Goal: Task Accomplishment & Management: Complete application form

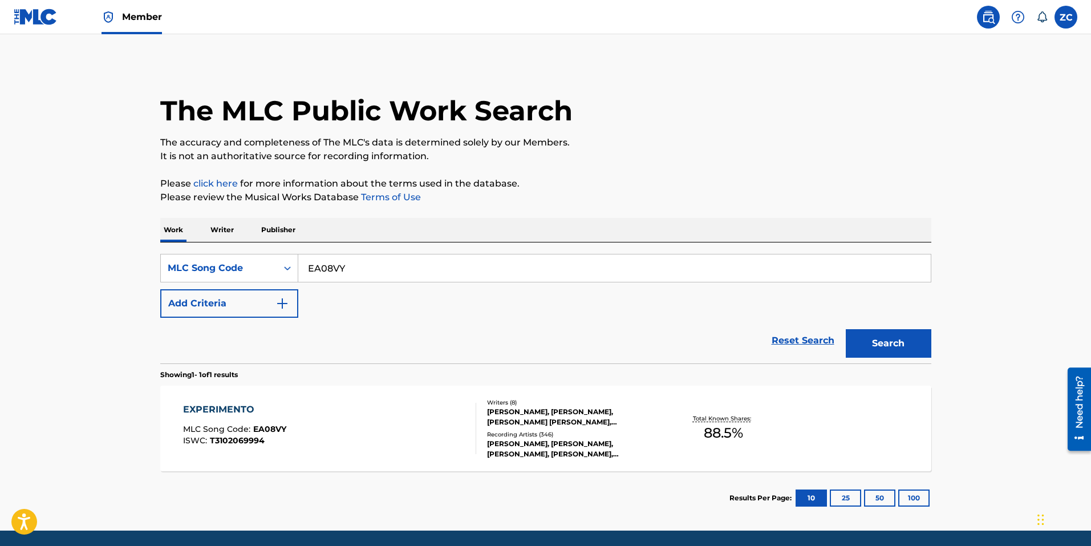
click at [365, 425] on div "EXPERIMENTO MLC Song Code : EA08VY ISWC : T3102069994" at bounding box center [329, 427] width 293 height 51
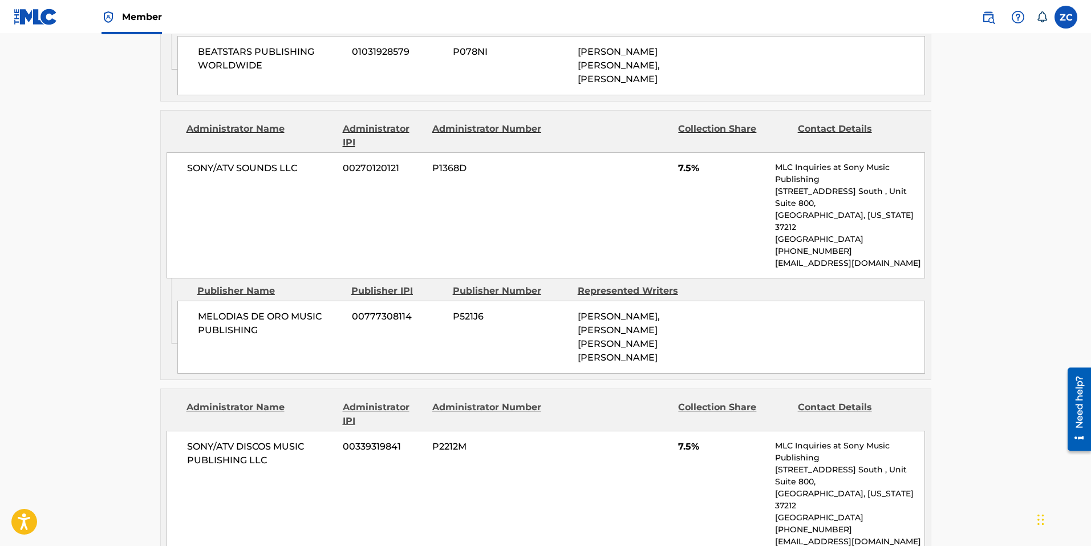
scroll to position [855, 0]
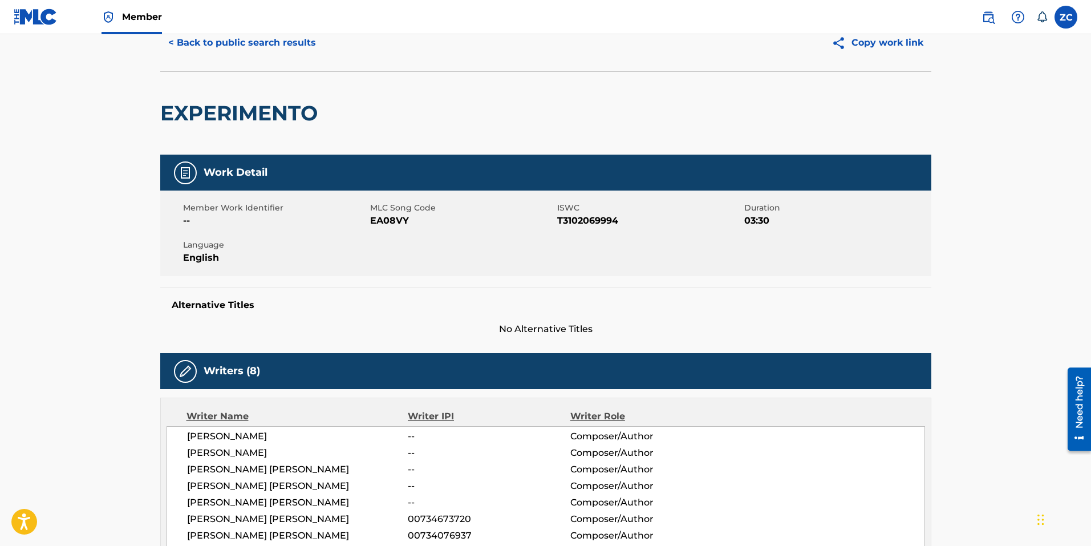
scroll to position [0, 0]
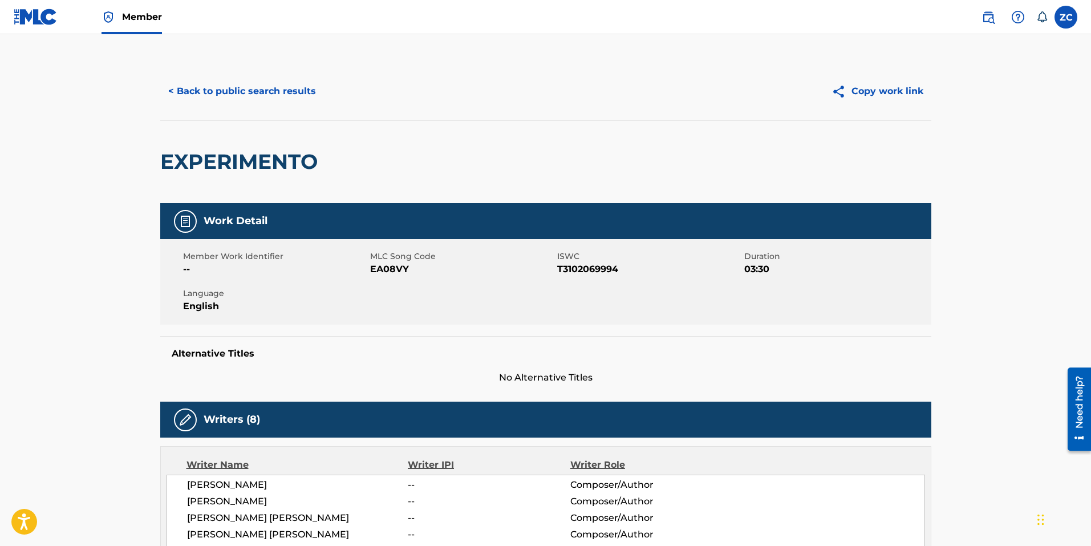
click at [388, 267] on span "EA08VY" at bounding box center [462, 269] width 184 height 14
copy span "EA08VY"
click at [144, 15] on span "Member" at bounding box center [142, 16] width 40 height 13
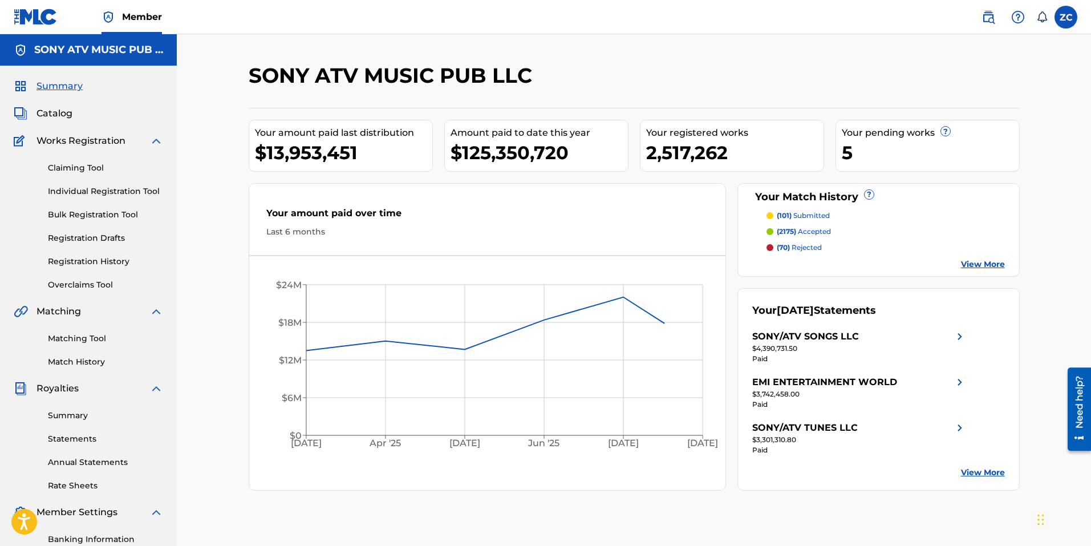
drag, startPoint x: 54, startPoint y: 170, endPoint x: 111, endPoint y: 453, distance: 288.3
click at [54, 170] on link "Claiming Tool" at bounding box center [105, 168] width 115 height 12
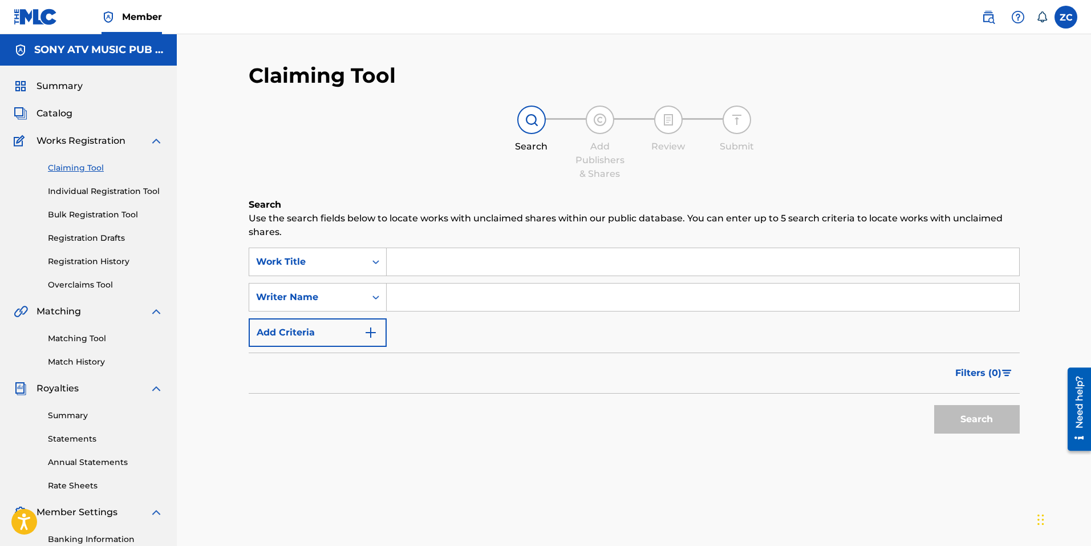
click at [822, 458] on div "Search Use the search fields below to locate works with unclaimed shares within…" at bounding box center [634, 347] width 771 height 298
click at [330, 256] on div "Work Title" at bounding box center [307, 262] width 103 height 14
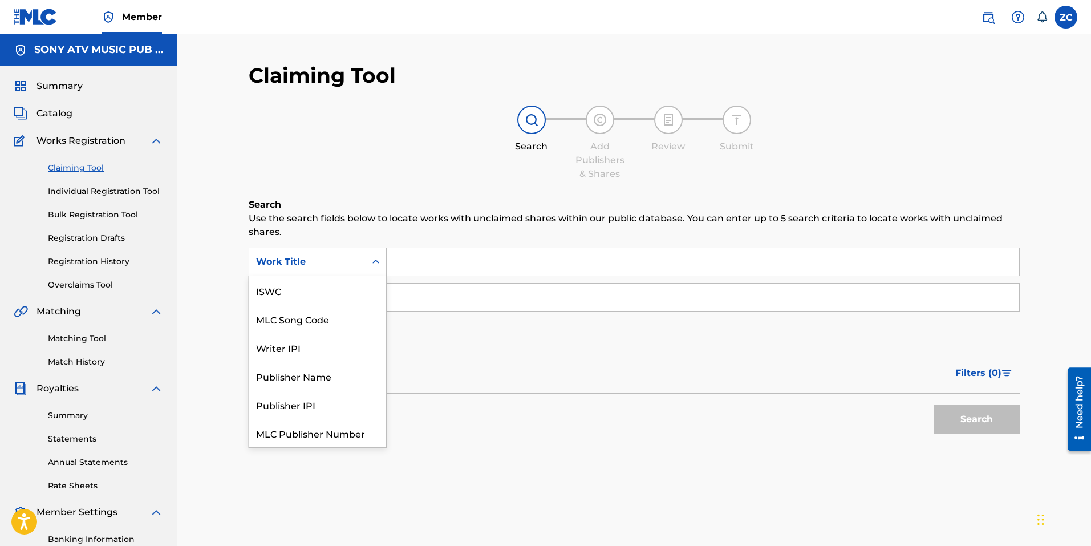
scroll to position [29, 0]
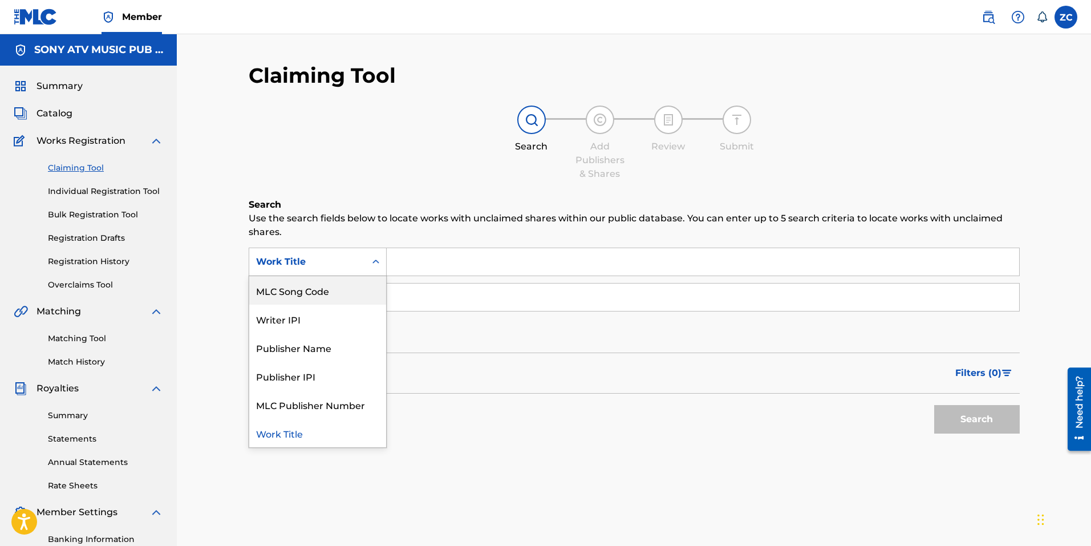
drag, startPoint x: 324, startPoint y: 291, endPoint x: 432, endPoint y: 279, distance: 108.4
click at [323, 291] on div "MLC Song Code" at bounding box center [317, 290] width 137 height 29
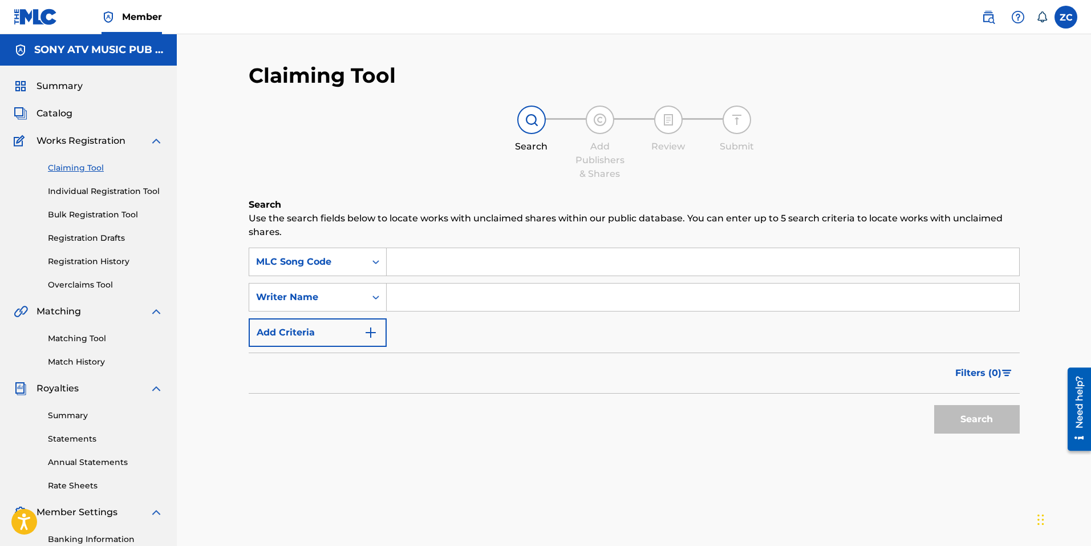
click at [459, 265] on input "Search Form" at bounding box center [703, 261] width 632 height 27
paste input "EA08VY"
type input "EA08VY"
drag, startPoint x: 989, startPoint y: 409, endPoint x: 989, endPoint y: 414, distance: 5.7
click at [989, 410] on button "Search" at bounding box center [977, 419] width 86 height 29
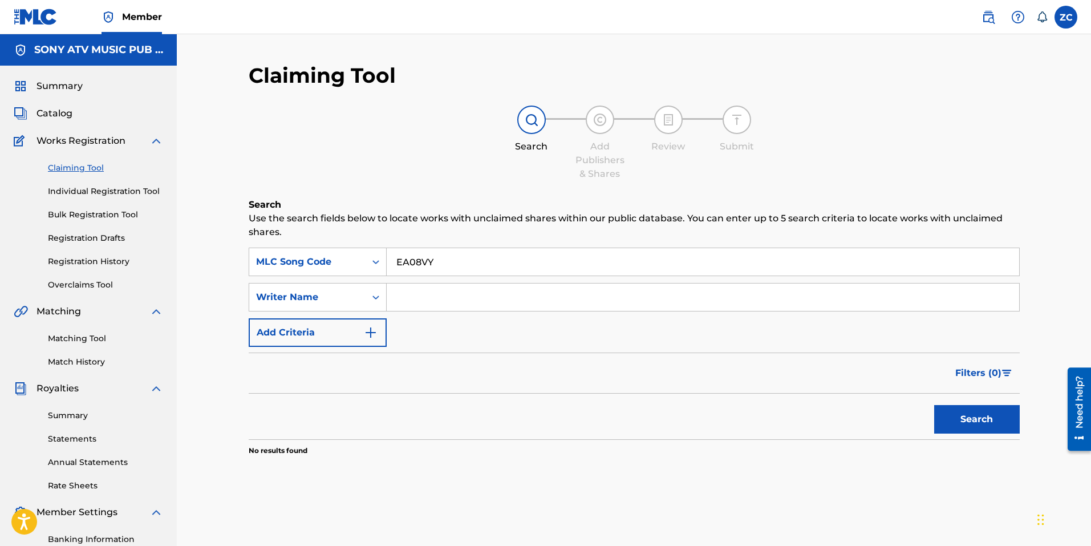
click at [989, 367] on span "Filters ( 0 )" at bounding box center [978, 373] width 46 height 14
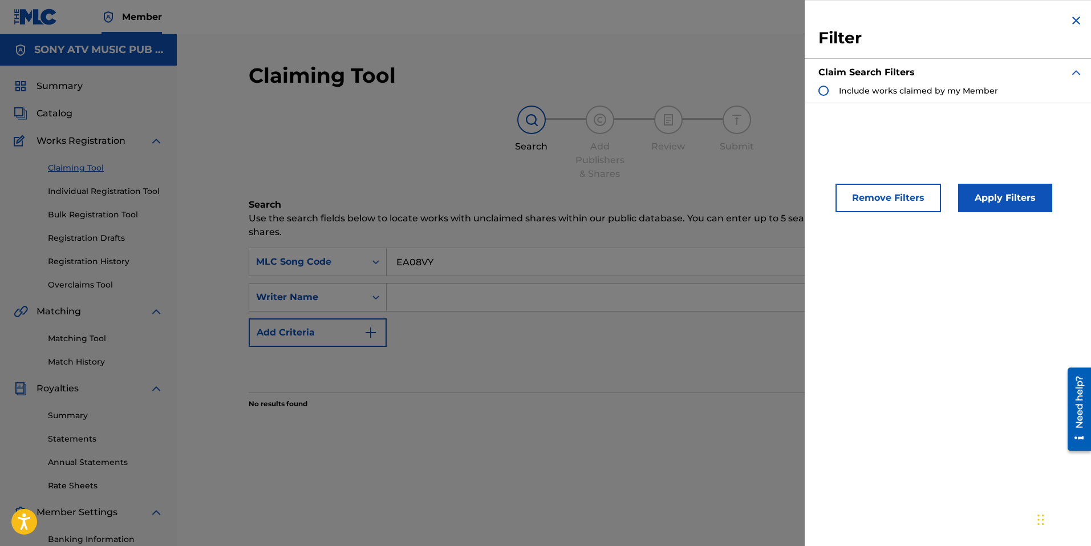
click at [860, 86] on span "Include works claimed by my Member" at bounding box center [918, 91] width 159 height 10
click at [1039, 193] on button "Apply Filters" at bounding box center [1005, 198] width 94 height 29
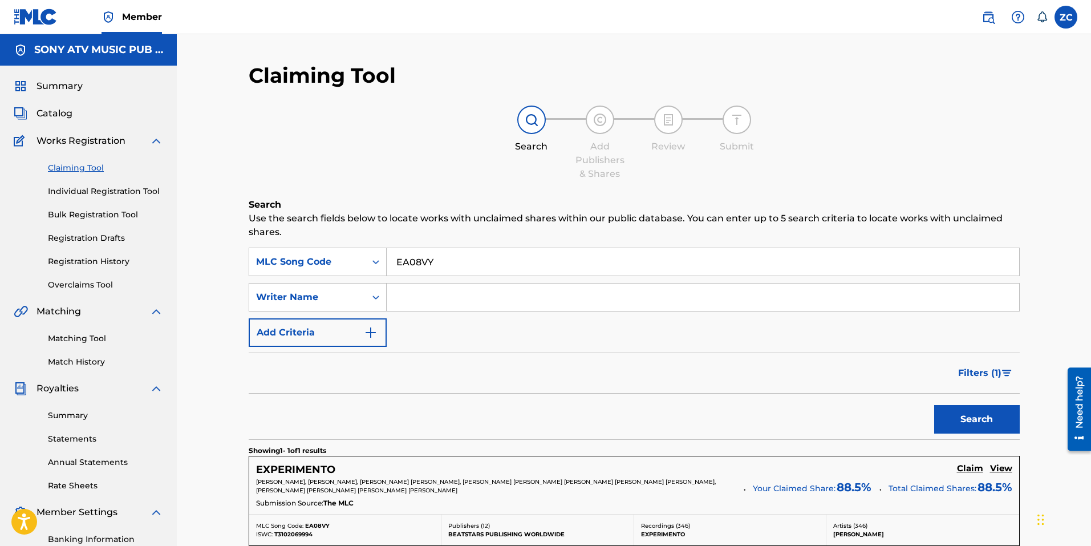
click at [968, 464] on h5 "Claim" at bounding box center [970, 468] width 26 height 11
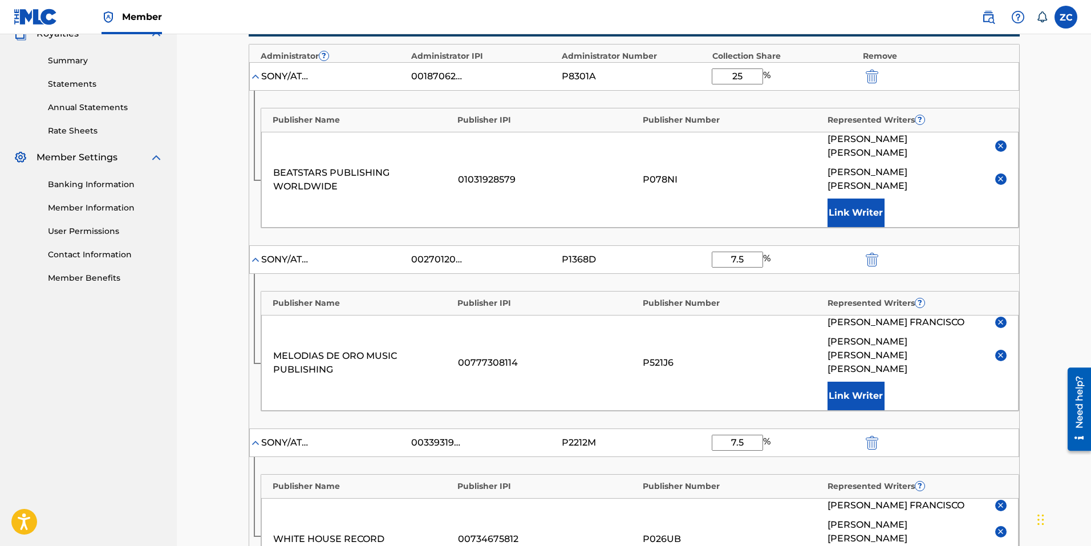
scroll to position [342, 0]
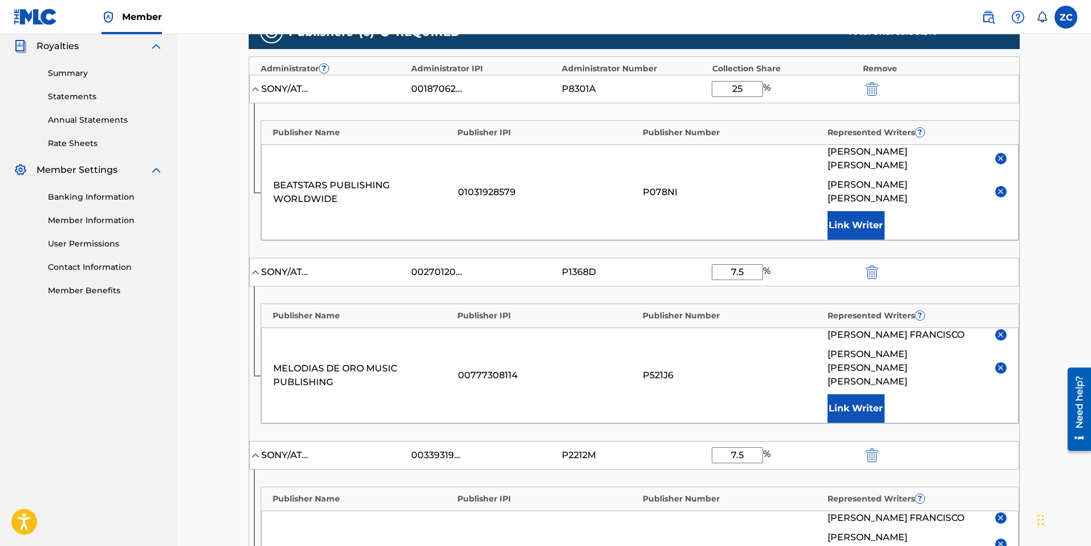
drag, startPoint x: 745, startPoint y: 91, endPoint x: 804, endPoint y: 104, distance: 60.7
click at [745, 91] on input "25" at bounding box center [736, 89] width 51 height 16
type input "2"
type input "35"
click at [867, 211] on button "Link Writer" at bounding box center [855, 225] width 57 height 29
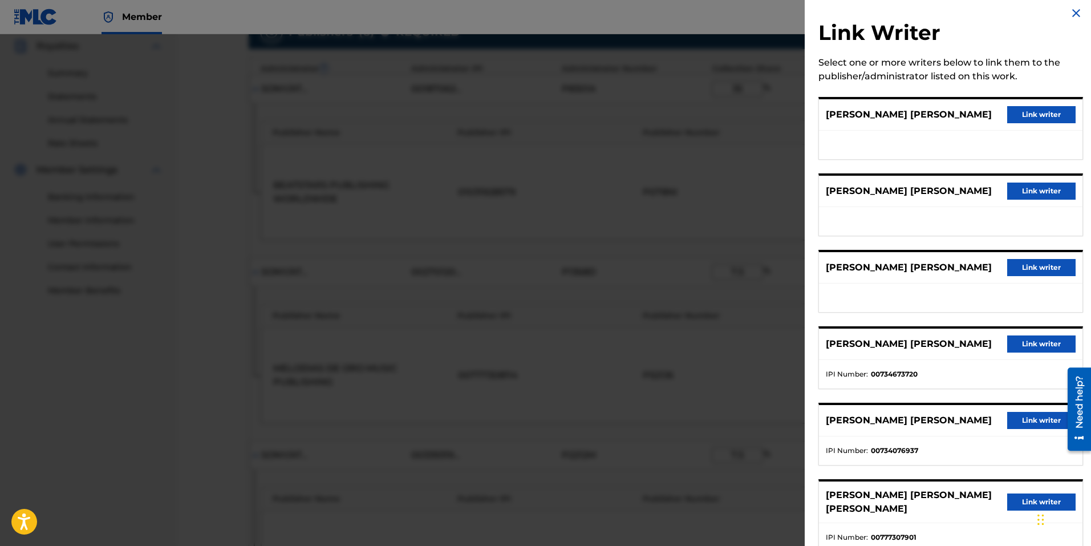
scroll to position [0, 0]
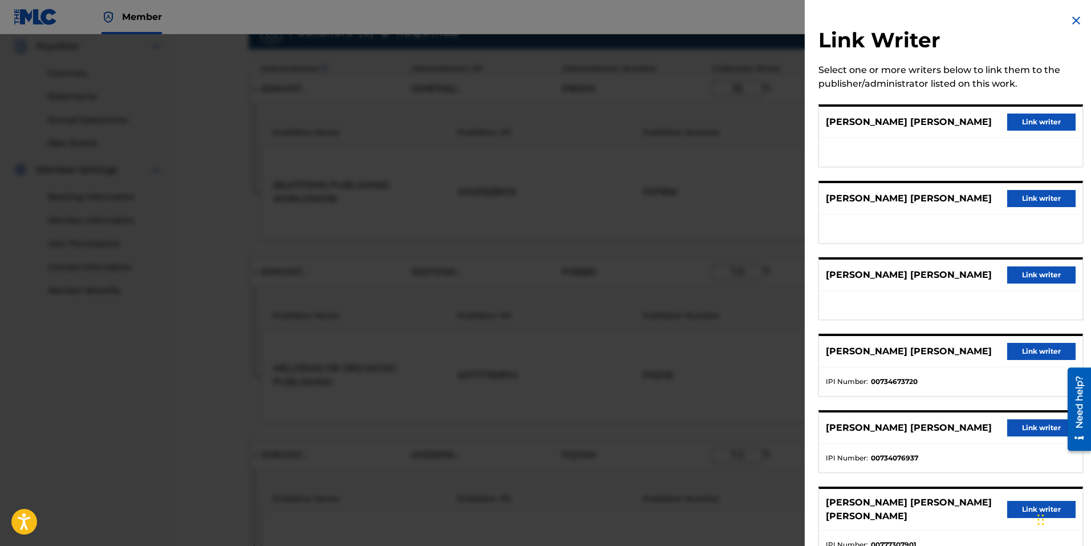
drag, startPoint x: 1070, startPoint y: 21, endPoint x: 1034, endPoint y: 50, distance: 46.2
click at [1070, 21] on img at bounding box center [1076, 21] width 14 height 14
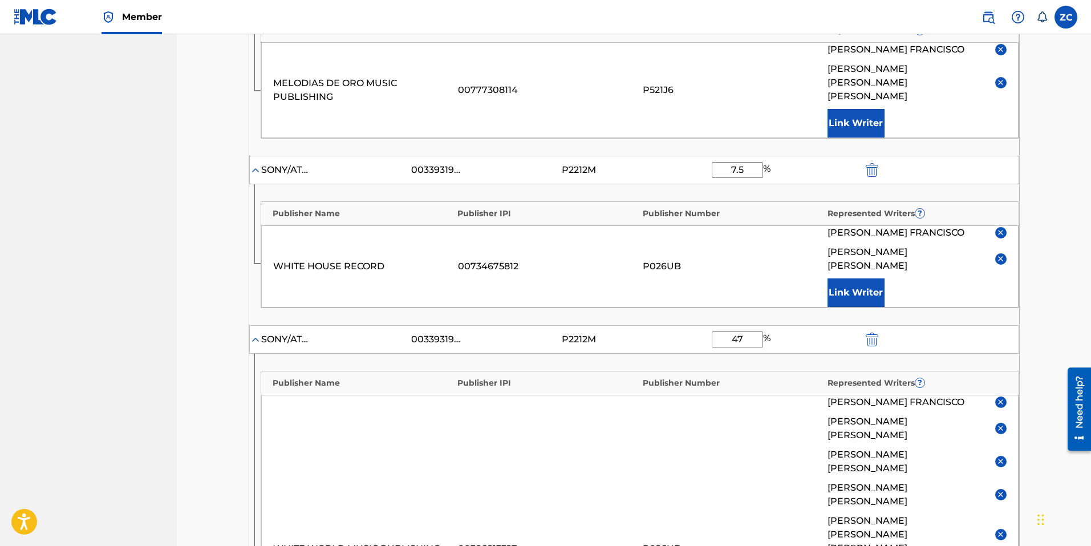
scroll to position [684, 0]
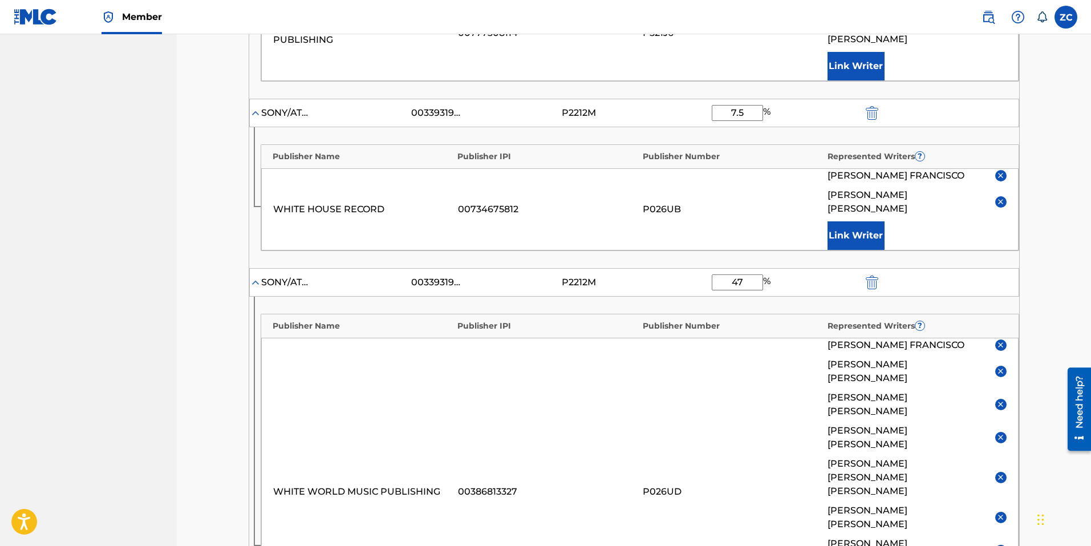
click at [1000, 340] on img at bounding box center [1000, 344] width 9 height 9
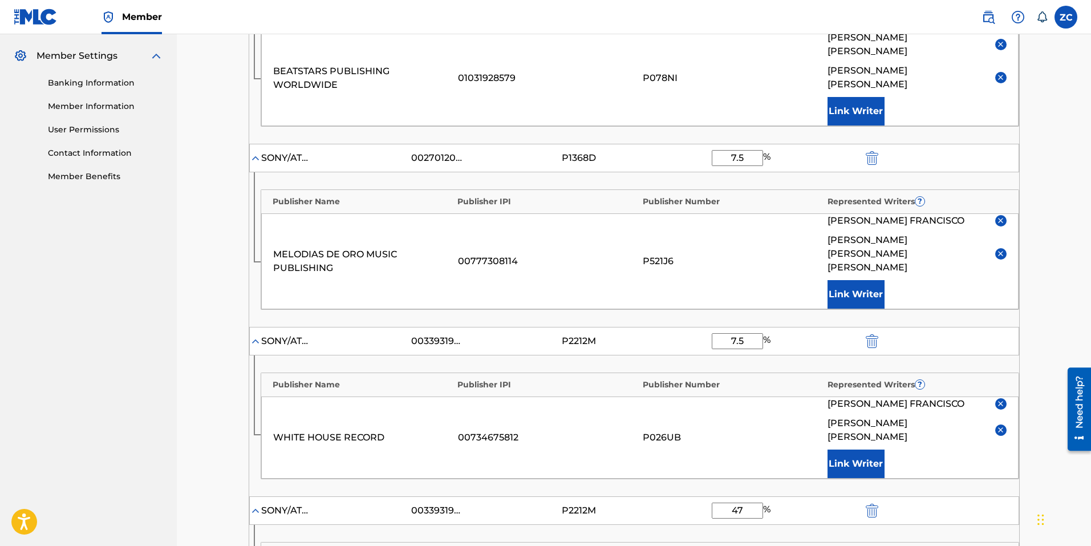
scroll to position [228, 0]
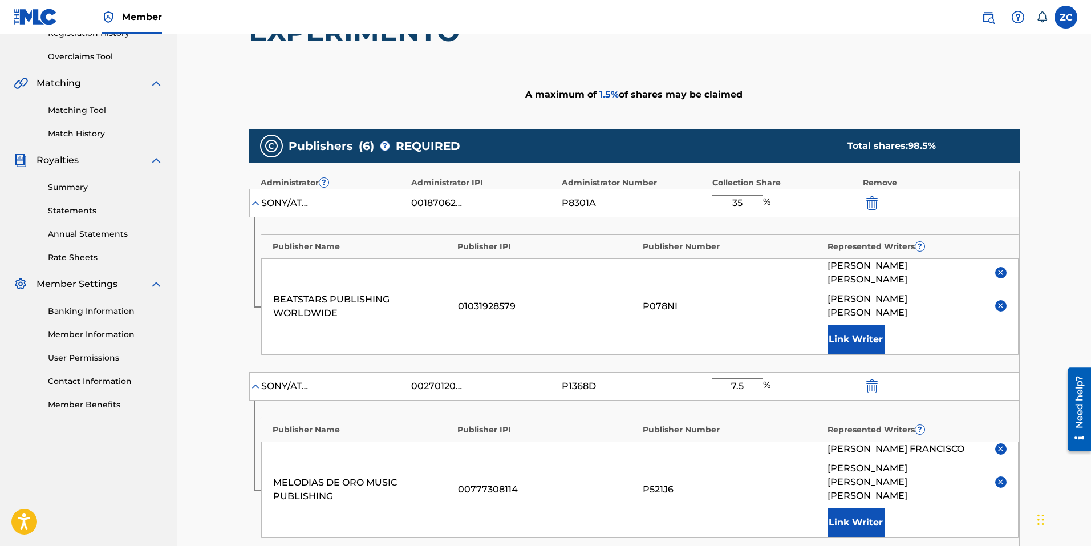
click at [848, 325] on button "Link Writer" at bounding box center [855, 339] width 57 height 29
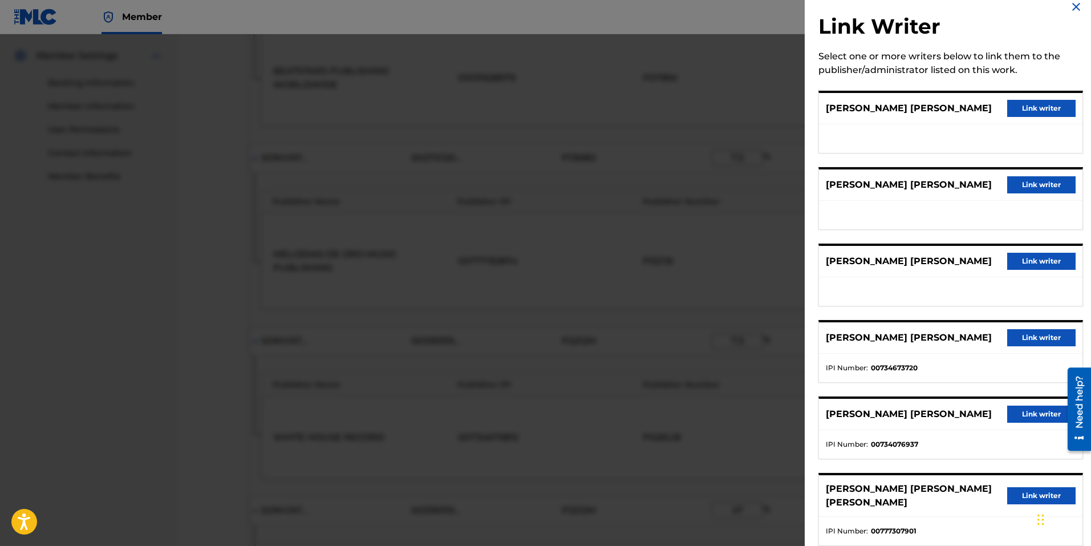
scroll to position [0, 0]
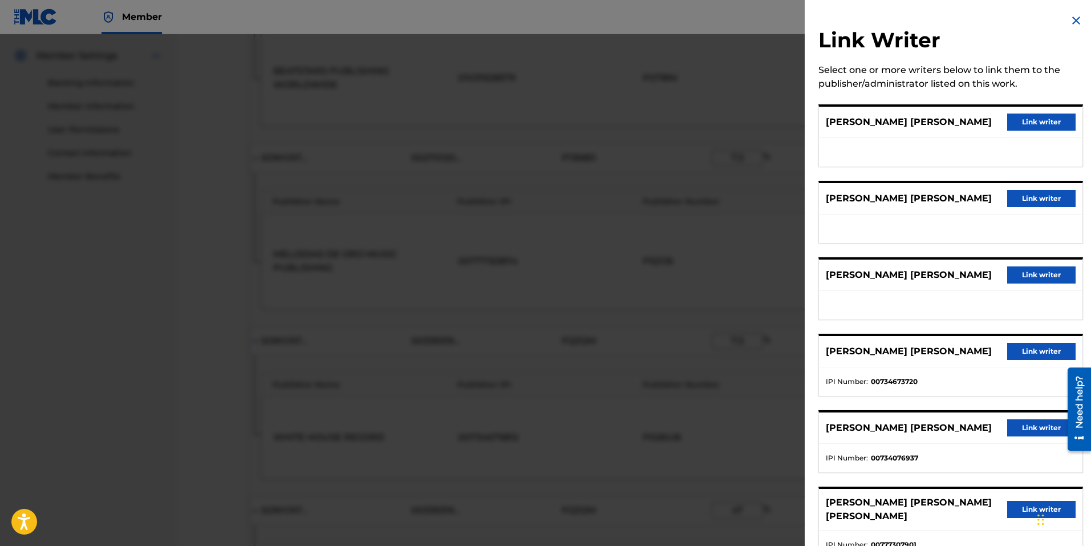
click at [1072, 26] on img at bounding box center [1076, 21] width 14 height 14
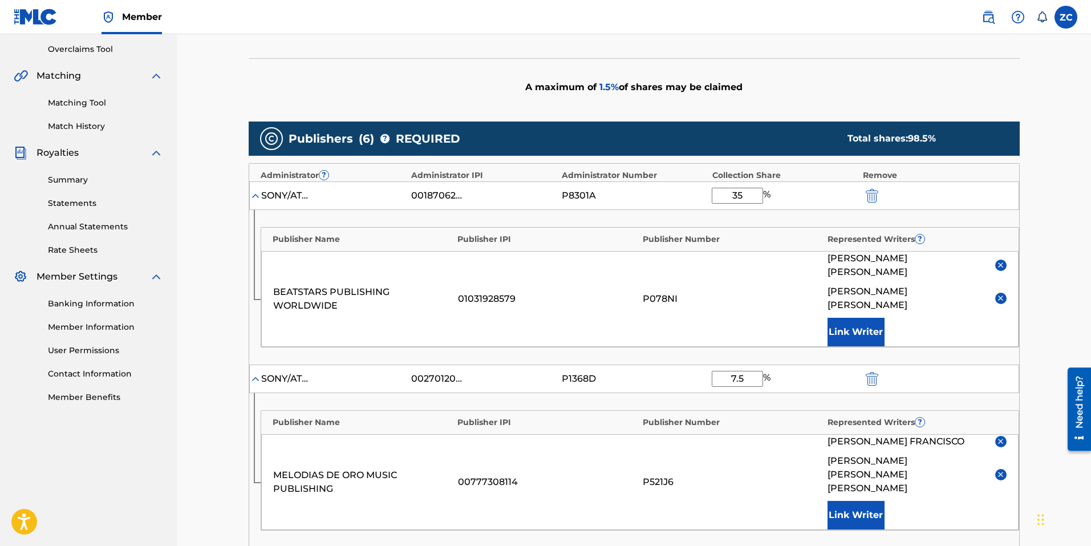
scroll to position [228, 0]
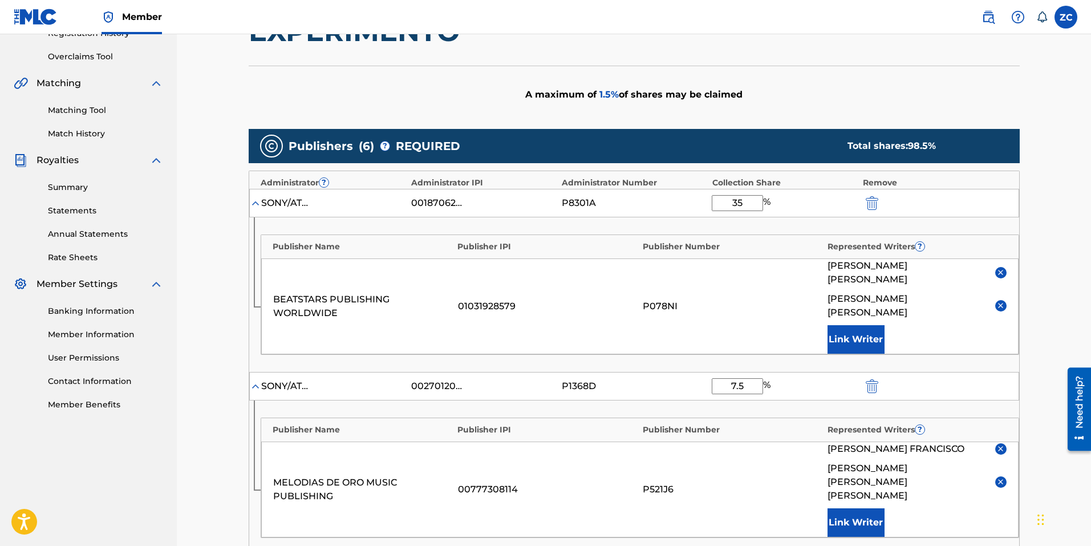
click at [851, 325] on button "Link Writer" at bounding box center [855, 339] width 57 height 29
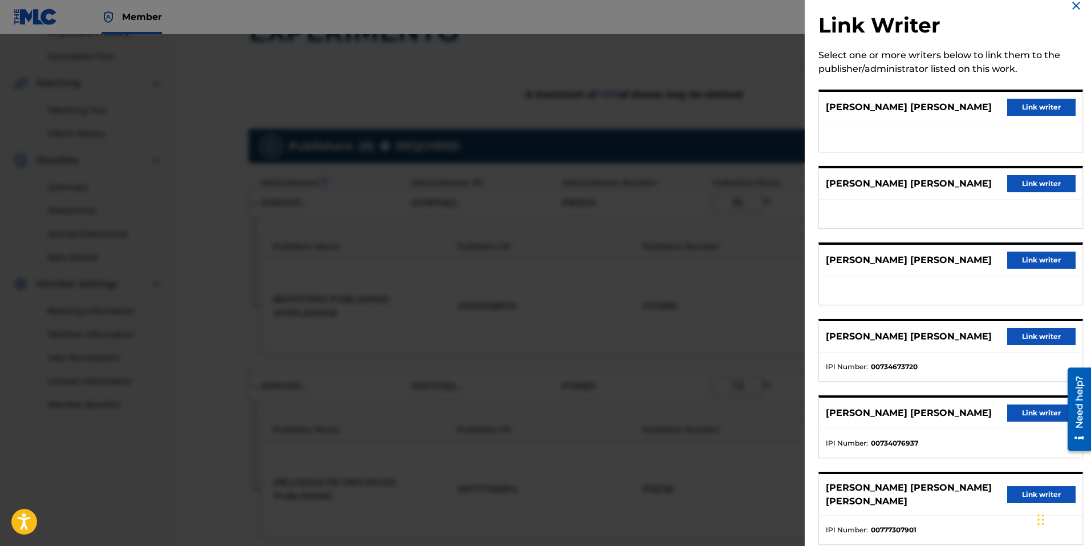
scroll to position [0, 0]
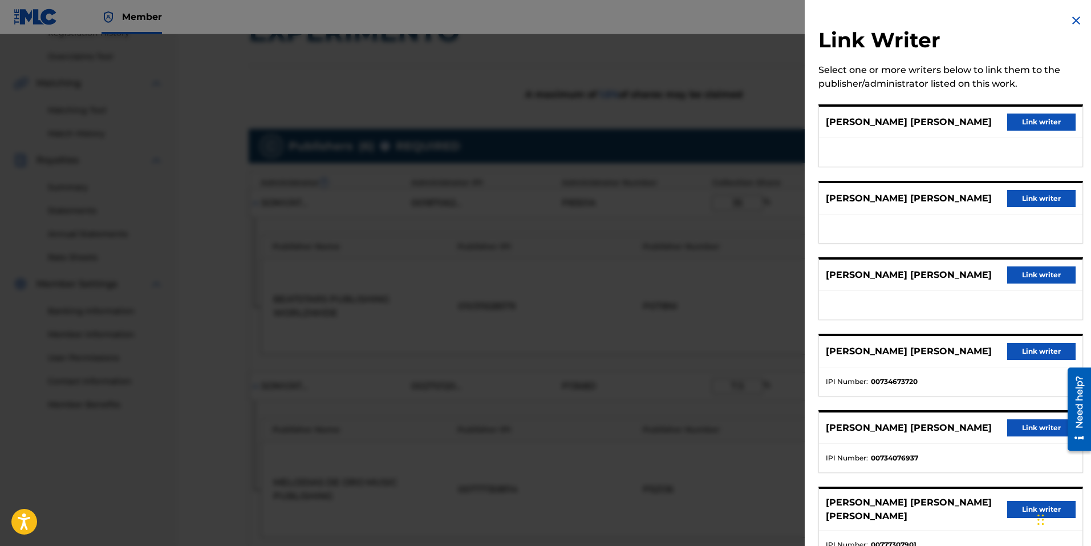
click at [1083, 20] on div "Link Writer Select one or more writers below to link them to the publisher/admi…" at bounding box center [950, 293] width 292 height 587
click at [1076, 21] on img at bounding box center [1076, 21] width 14 height 14
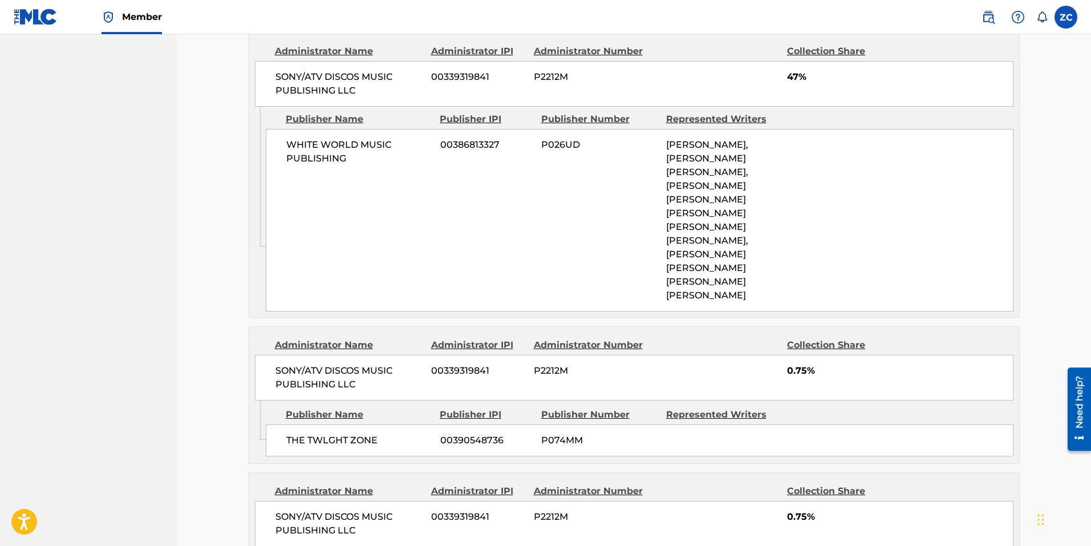
scroll to position [1213, 0]
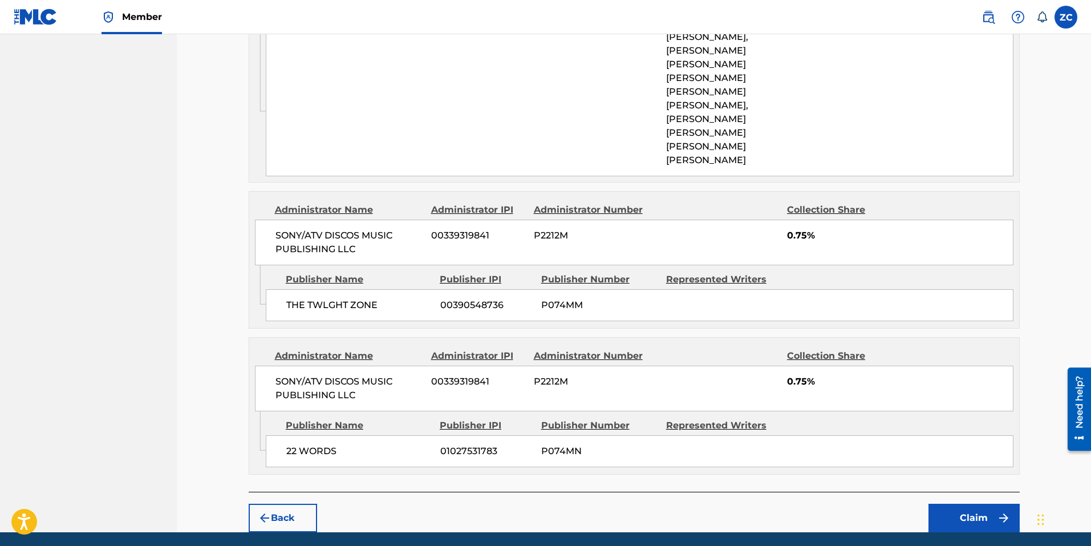
click at [996, 511] on img "submit" at bounding box center [1003, 518] width 14 height 14
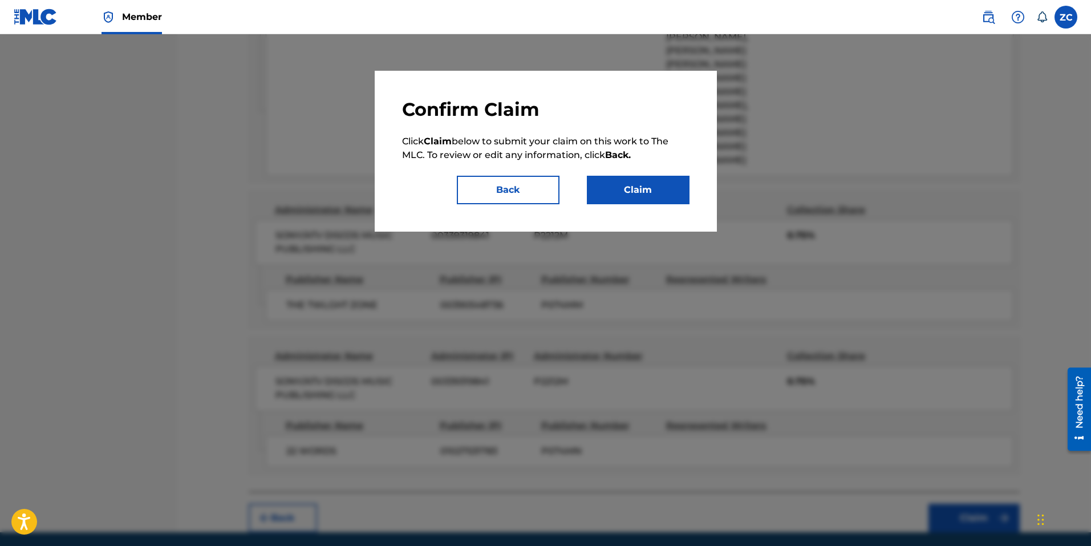
click at [637, 188] on button "Claim" at bounding box center [638, 190] width 103 height 29
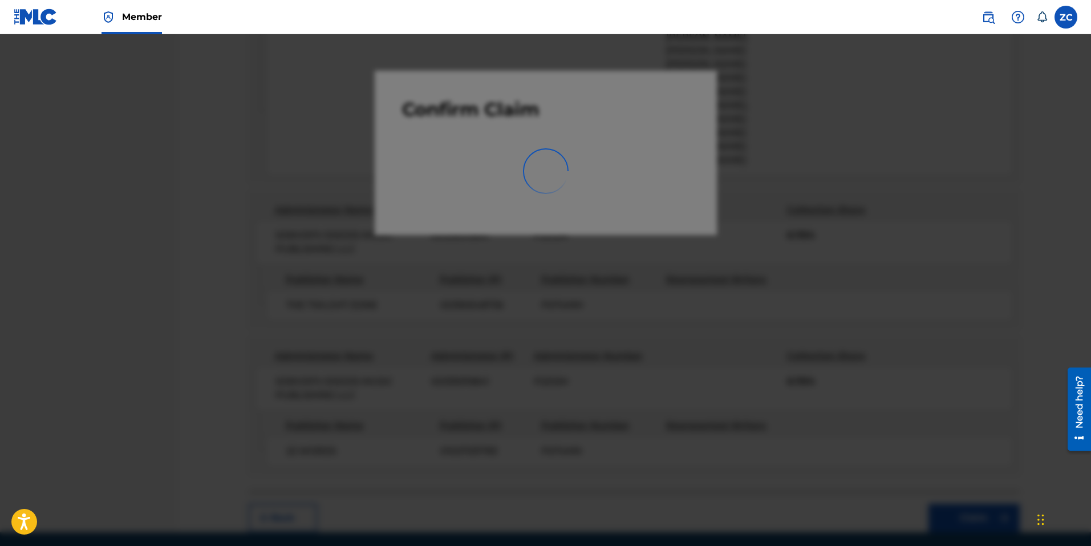
scroll to position [161, 0]
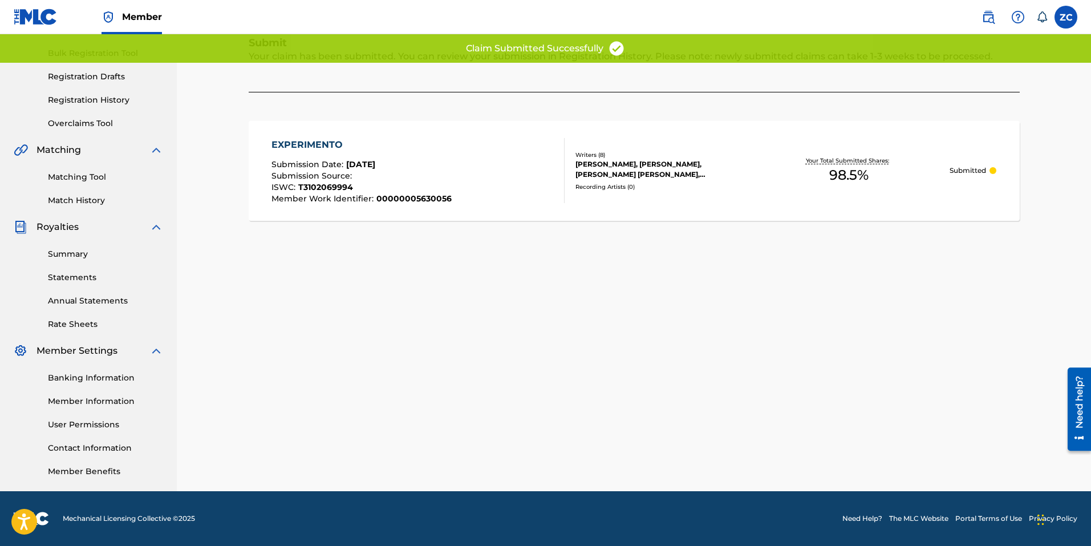
click at [674, 336] on div "Claiming Tool Search Add Publishers & Shares Review Submit Submit Your claim ha…" at bounding box center [634, 195] width 798 height 589
drag, startPoint x: 550, startPoint y: 410, endPoint x: 655, endPoint y: 254, distance: 188.9
click at [550, 410] on div "Claiming Tool Search Add Publishers & Shares Review Submit Submit Your claim ha…" at bounding box center [634, 195] width 798 height 589
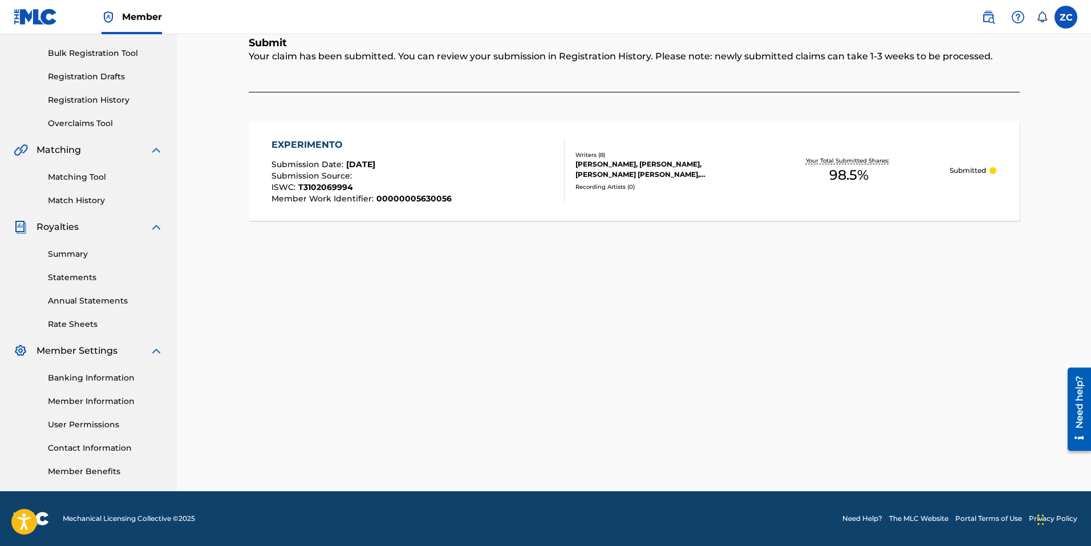
drag, startPoint x: 409, startPoint y: 347, endPoint x: 377, endPoint y: 340, distance: 32.1
click at [409, 347] on div "Claiming Tool Search Add Publishers & Shares Review Submit Submit Your claim ha…" at bounding box center [634, 195] width 798 height 589
drag, startPoint x: 819, startPoint y: 361, endPoint x: 763, endPoint y: 361, distance: 56.4
click at [819, 361] on div "Claiming Tool Search Add Publishers & Shares Review Submit Submit Your claim ha…" at bounding box center [634, 195] width 798 height 589
drag, startPoint x: 527, startPoint y: 365, endPoint x: 558, endPoint y: 356, distance: 32.1
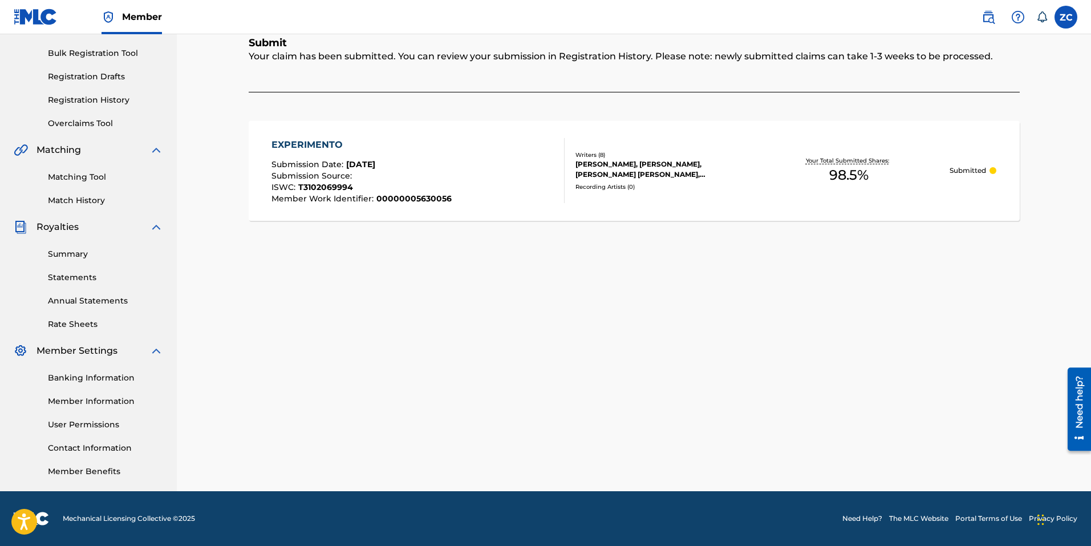
click at [527, 366] on div "Claiming Tool Search Add Publishers & Shares Review Submit Submit Your claim ha…" at bounding box center [634, 195] width 798 height 589
